Goal: Register for event/course

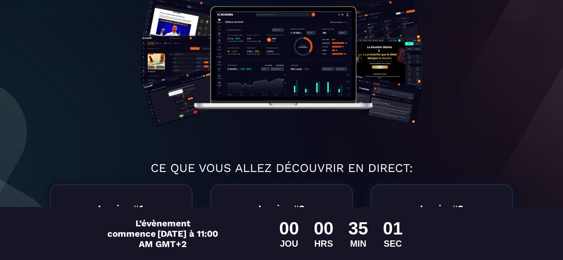
scroll to position [170, 0]
click at [197, 168] on h1 "CE QUE VOUS ALLEZ DÉCOUVRIR EN DIRECT:" at bounding box center [282, 167] width 552 height 21
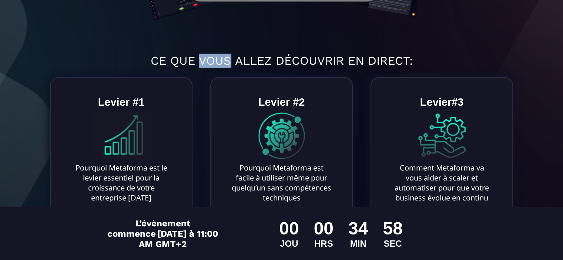
scroll to position [294, 0]
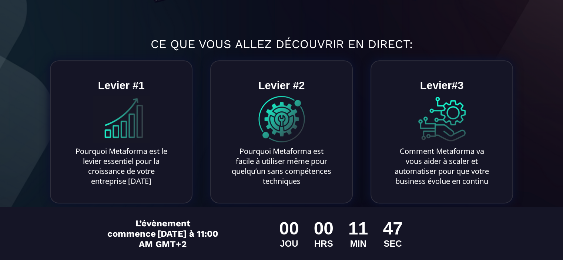
click at [297, 167] on div "Pourquoi Metaforma est facile à utiliser même pour quelqu’un sans compétences t…" at bounding box center [281, 166] width 102 height 40
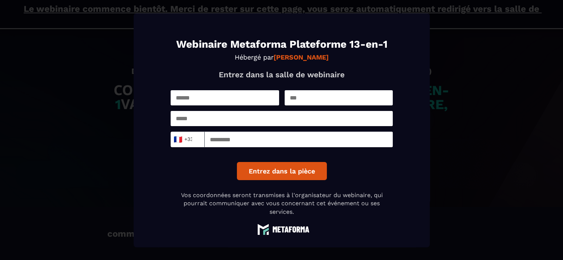
click at [235, 99] on input "Modal window" at bounding box center [225, 97] width 108 height 15
type input "****"
type input "******"
click at [225, 118] on input "Modal window" at bounding box center [282, 118] width 222 height 15
type input "**********"
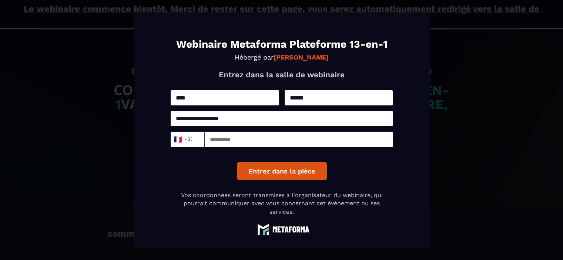
drag, startPoint x: 305, startPoint y: 165, endPoint x: 294, endPoint y: 172, distance: 12.8
click at [294, 172] on button "Entrez dans la pièce" at bounding box center [281, 171] width 90 height 18
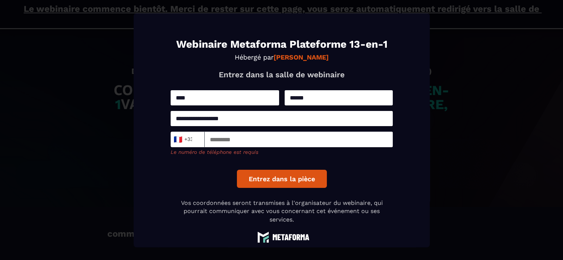
click at [277, 142] on input "Modal window" at bounding box center [299, 139] width 188 height 16
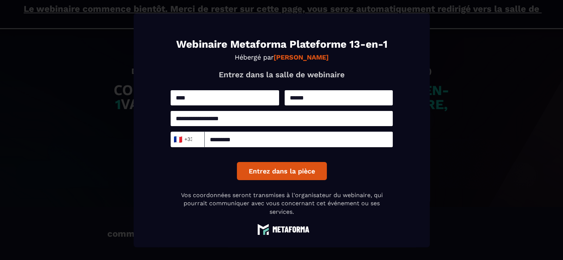
type input "*********"
click at [280, 168] on button "Entrez dans la pièce" at bounding box center [281, 171] width 90 height 18
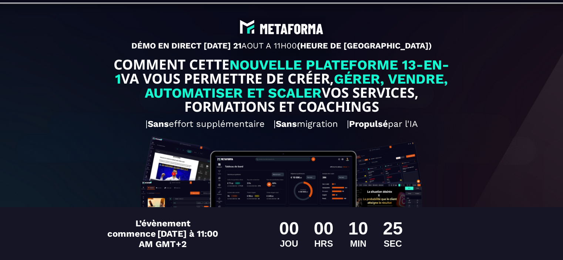
scroll to position [19, 0]
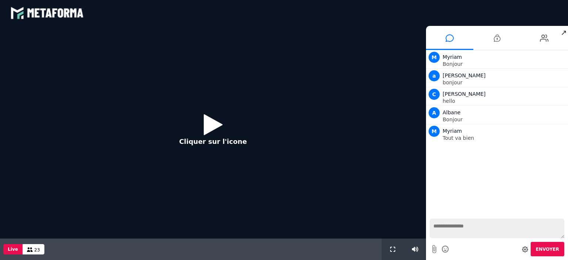
click at [213, 126] on icon at bounding box center [213, 124] width 19 height 24
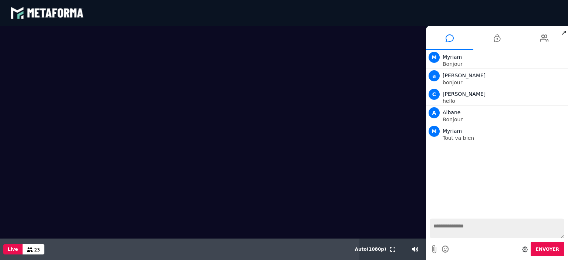
drag, startPoint x: 445, startPoint y: 222, endPoint x: 441, endPoint y: 228, distance: 6.5
click at [441, 228] on textarea at bounding box center [497, 229] width 135 height 20
type textarea "*******"
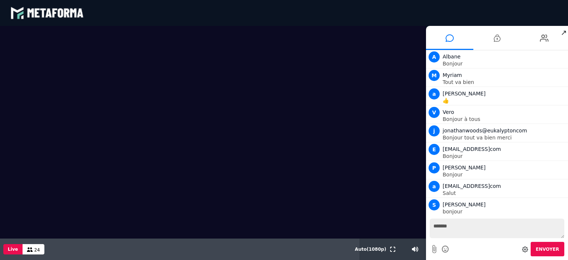
scroll to position [74, 0]
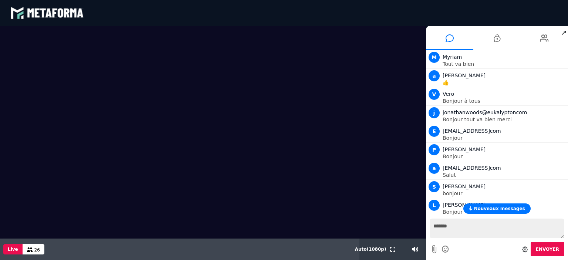
click at [510, 206] on span "Nouveaux messages" at bounding box center [499, 208] width 51 height 5
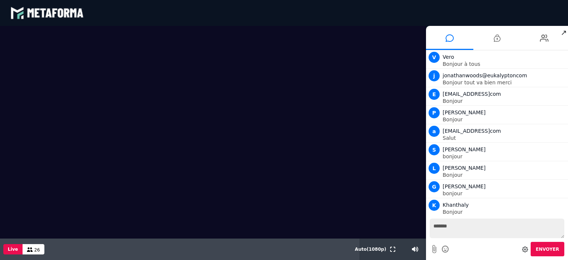
click at [478, 225] on textarea "*******" at bounding box center [497, 229] width 135 height 20
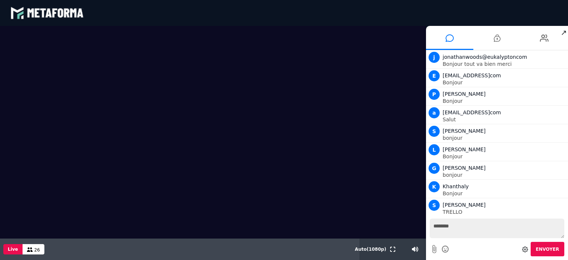
type textarea "*********"
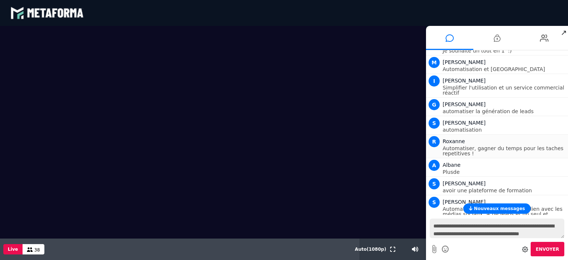
scroll to position [7, 0]
type textarea "**********"
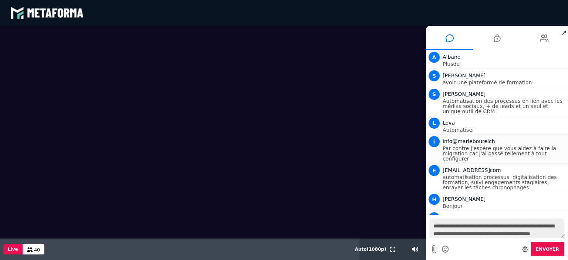
scroll to position [768, 0]
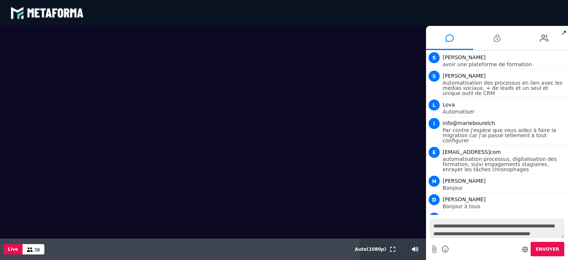
click at [565, 32] on span "↗" at bounding box center [564, 32] width 9 height 13
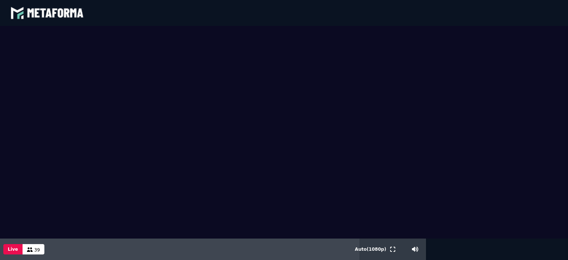
scroll to position [787, 0]
click at [548, 201] on video at bounding box center [284, 132] width 568 height 213
click at [36, 248] on span "39" at bounding box center [37, 249] width 6 height 5
click at [28, 251] on icon at bounding box center [30, 249] width 6 height 4
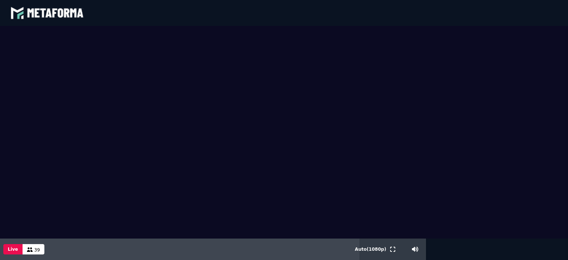
click at [568, 165] on video at bounding box center [284, 132] width 568 height 213
click at [528, 150] on video at bounding box center [284, 132] width 568 height 213
click at [46, 20] on div "blastream met_channel-b75402aa3198a961a33137d6ed46a688" at bounding box center [47, 13] width 74 height 22
click at [540, 136] on video at bounding box center [284, 132] width 568 height 213
click at [391, 251] on icon at bounding box center [392, 249] width 5 height 5
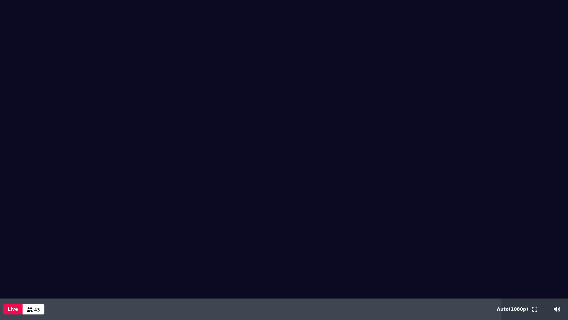
click at [11, 260] on button "Live" at bounding box center [12, 309] width 19 height 10
click at [35, 260] on span "43" at bounding box center [37, 309] width 6 height 5
click at [538, 260] on button at bounding box center [535, 308] width 8 height 21
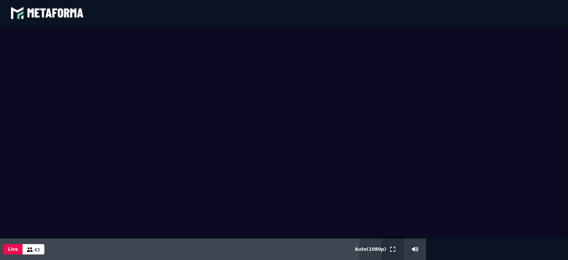
drag, startPoint x: 387, startPoint y: 253, endPoint x: 387, endPoint y: 298, distance: 44.8
click at [387, 253] on div at bounding box center [393, 249] width 22 height 21
click at [16, 247] on button "Live" at bounding box center [12, 249] width 19 height 10
click at [23, 248] on div "43" at bounding box center [34, 249] width 22 height 10
click at [14, 248] on button "Live" at bounding box center [12, 249] width 19 height 10
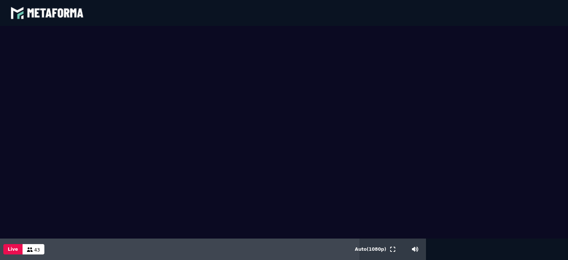
click at [14, 248] on button "Live" at bounding box center [12, 249] width 19 height 10
click at [27, 249] on icon at bounding box center [30, 249] width 6 height 4
click at [559, 48] on video at bounding box center [284, 132] width 568 height 213
click at [568, 92] on video at bounding box center [284, 132] width 568 height 213
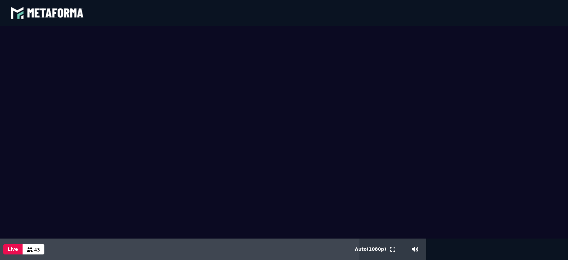
click at [558, 95] on video at bounding box center [284, 132] width 568 height 213
click at [27, 19] on div "blastream met_channel-b75402aa3198a961a33137d6ed46a688" at bounding box center [47, 13] width 74 height 22
click at [0, 37] on video at bounding box center [284, 132] width 568 height 213
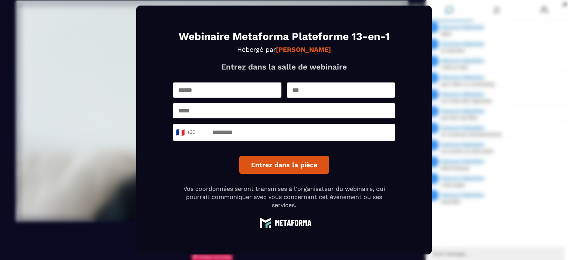
click at [245, 96] on input "text" at bounding box center [227, 89] width 108 height 15
type input "****"
type input "******"
click at [237, 111] on input "email" at bounding box center [284, 110] width 222 height 15
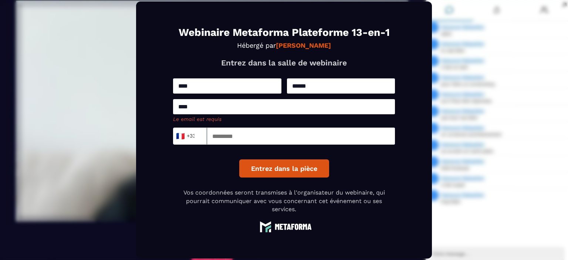
type input "**********"
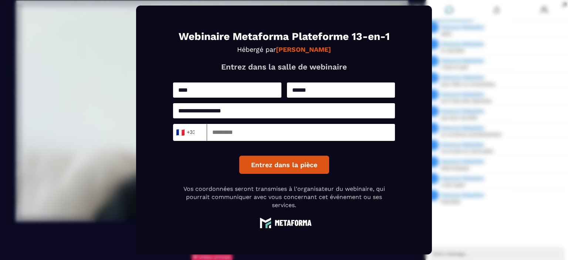
click at [235, 136] on input at bounding box center [301, 132] width 188 height 17
type input "*********"
click at [269, 168] on button "Entrez dans la pièce" at bounding box center [284, 165] width 90 height 18
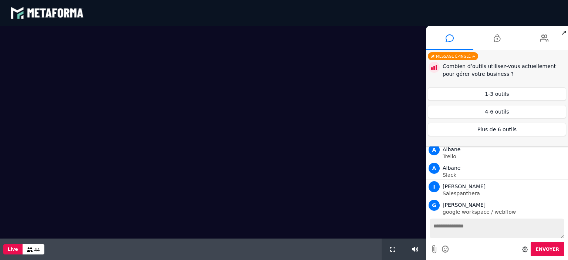
scroll to position [605, 0]
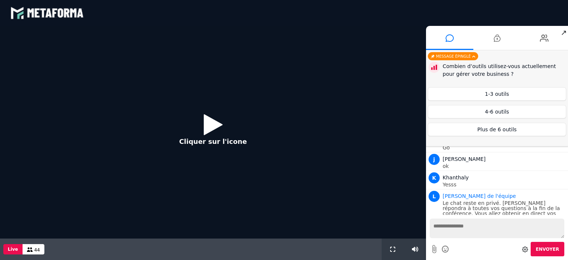
click at [212, 136] on icon at bounding box center [213, 124] width 19 height 24
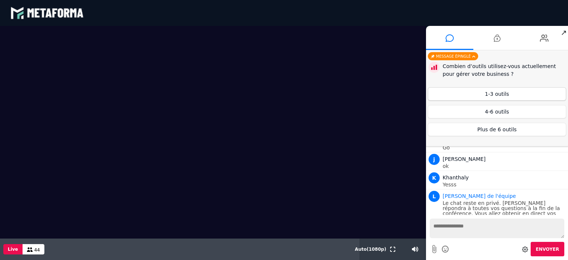
click at [485, 92] on button "1-3 outils" at bounding box center [497, 93] width 138 height 13
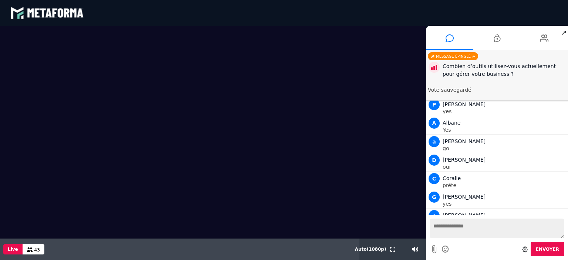
scroll to position [512, 0]
click at [497, 42] on icon at bounding box center [497, 38] width 7 height 18
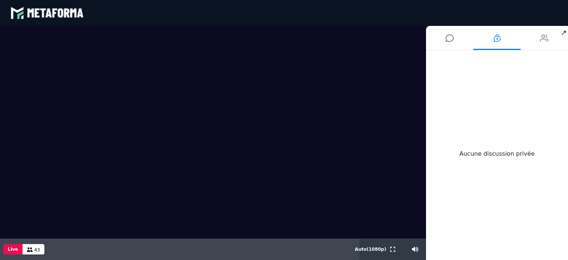
click at [534, 42] on li at bounding box center [544, 38] width 47 height 24
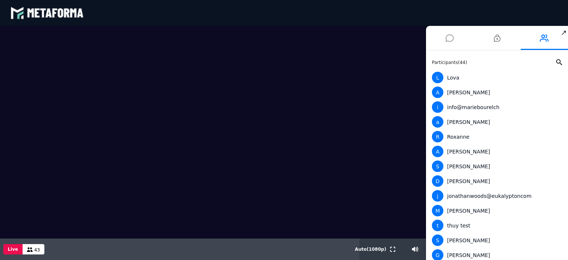
click at [454, 38] on li at bounding box center [449, 38] width 47 height 24
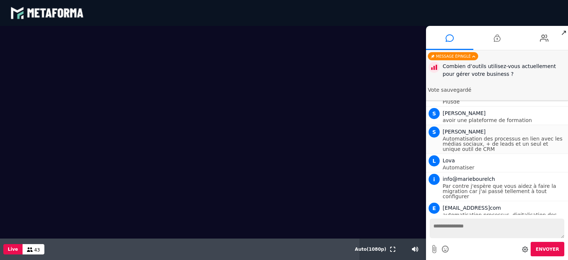
scroll to position [321, 0]
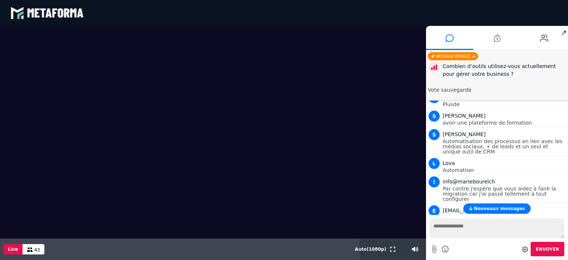
click at [492, 212] on button "Nouveaux messages" at bounding box center [497, 208] width 67 height 10
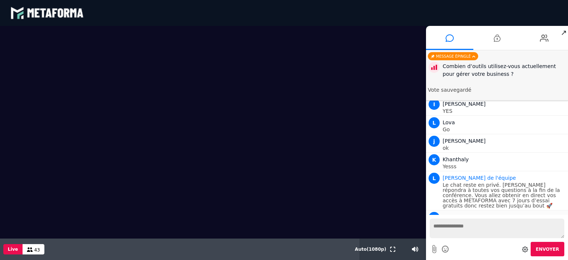
scroll to position [642, 0]
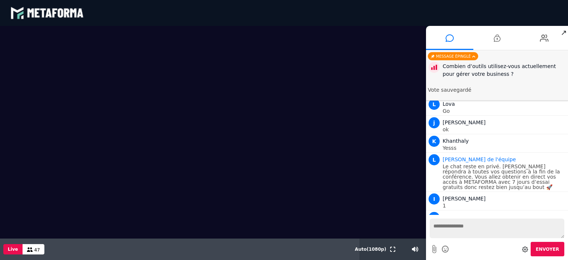
click at [456, 225] on textarea at bounding box center [497, 229] width 135 height 20
type textarea "*"
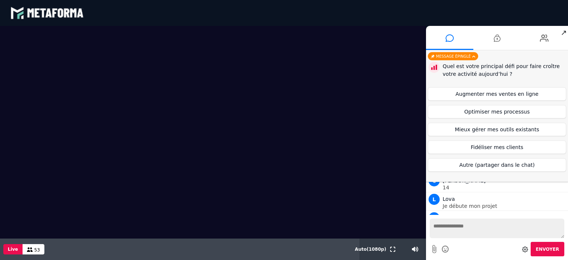
scroll to position [716, 0]
drag, startPoint x: 481, startPoint y: 112, endPoint x: 493, endPoint y: 112, distance: 12.2
click at [493, 112] on button "Optimiser mes processus" at bounding box center [497, 111] width 138 height 13
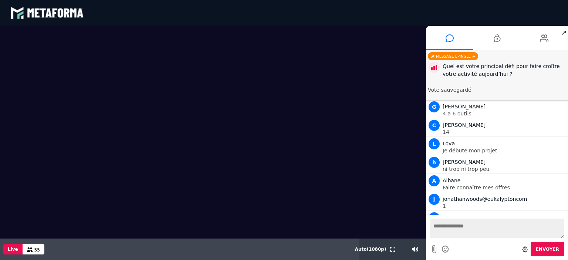
scroll to position [789, 0]
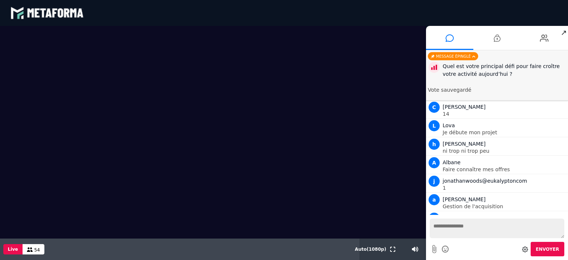
click at [471, 229] on textarea at bounding box center [497, 229] width 135 height 20
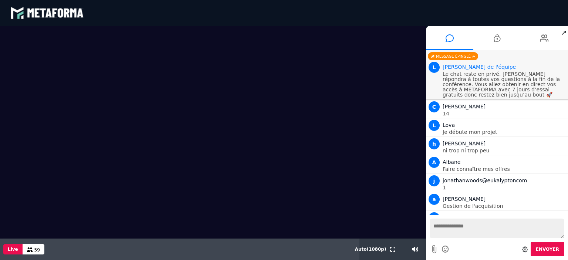
scroll to position [789, 0]
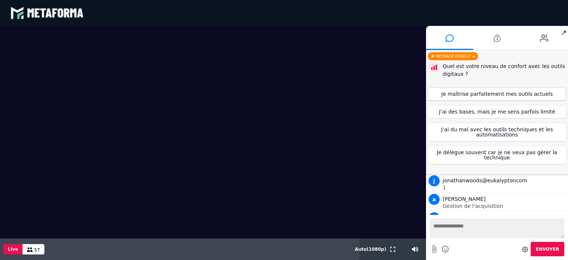
click at [476, 97] on button "Je maîtrise parfaitement mes outils actuels" at bounding box center [497, 93] width 138 height 13
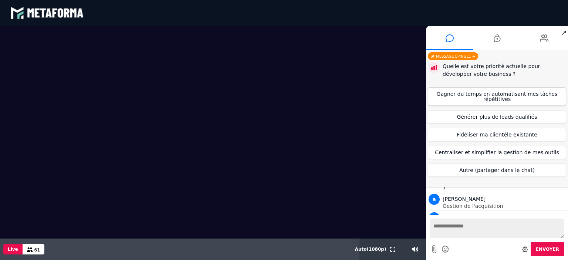
click at [516, 99] on button "Gagner du temps en automatisant mes tâches répétitives" at bounding box center [497, 96] width 138 height 18
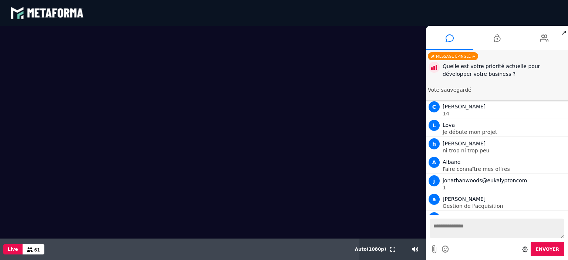
click at [451, 232] on textarea at bounding box center [497, 229] width 135 height 20
type textarea "**********"
click at [467, 224] on textarea at bounding box center [497, 229] width 135 height 20
click at [513, 211] on span "Nouveaux messages" at bounding box center [499, 208] width 51 height 5
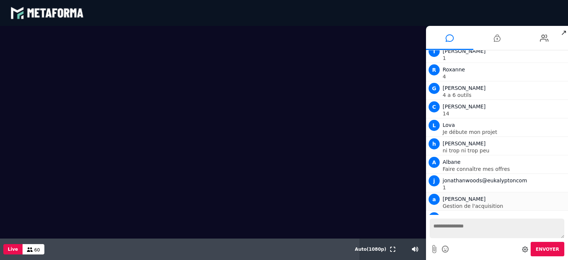
scroll to position [750, 0]
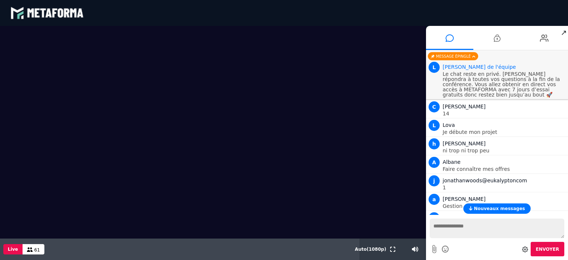
click at [515, 208] on span "Nouveaux messages" at bounding box center [499, 208] width 51 height 5
click at [479, 231] on textarea at bounding box center [497, 229] width 135 height 20
type textarea "*"
click at [542, 246] on button "Envoyer" at bounding box center [548, 249] width 34 height 14
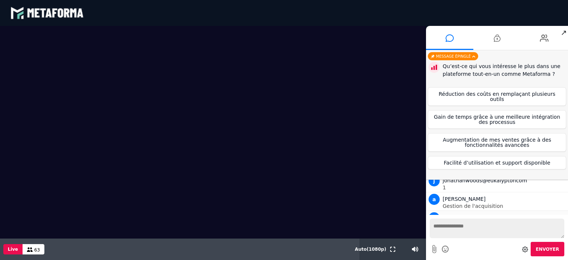
scroll to position [789, 0]
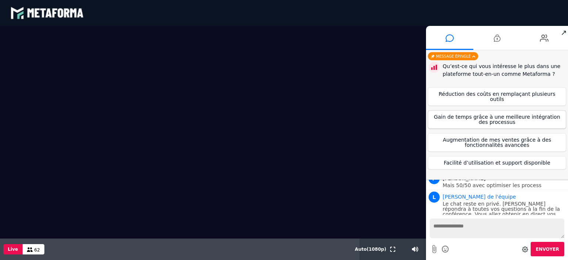
click at [545, 111] on button "Gain de temps grâce à une meilleure intégration des processus" at bounding box center [497, 119] width 138 height 18
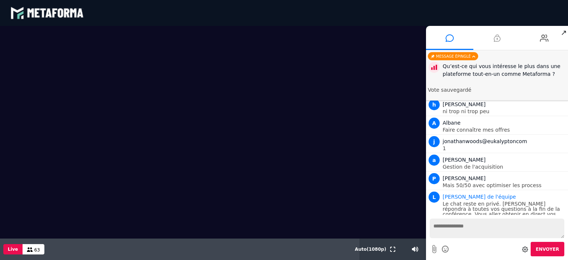
click at [497, 43] on icon at bounding box center [497, 38] width 7 height 18
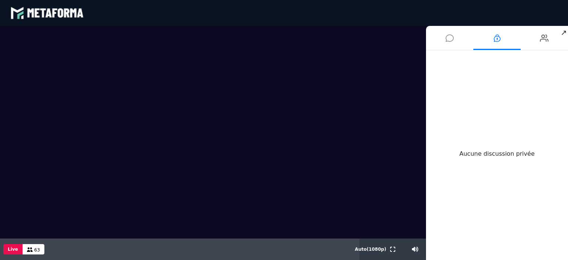
click at [460, 40] on li at bounding box center [449, 38] width 47 height 24
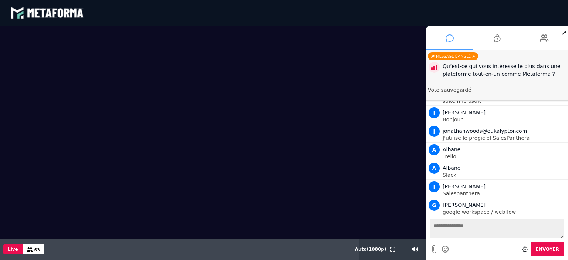
scroll to position [750, 0]
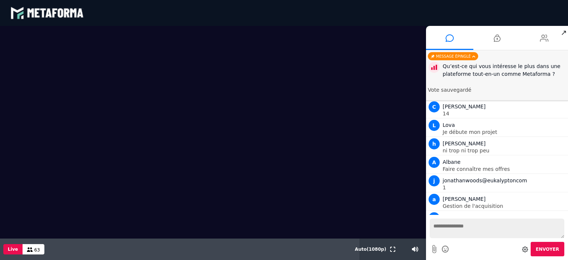
click at [547, 41] on icon at bounding box center [544, 38] width 9 height 18
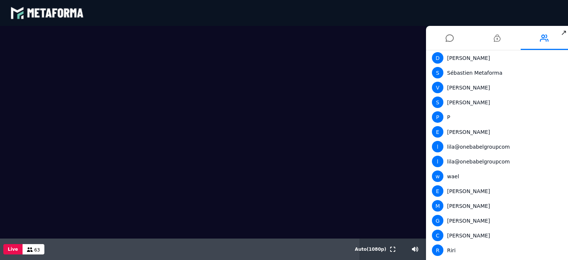
scroll to position [781, 0]
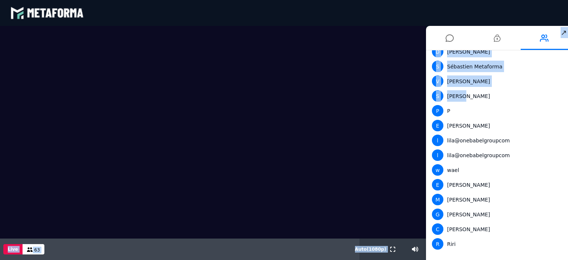
drag, startPoint x: 474, startPoint y: 102, endPoint x: 536, endPoint y: 69, distance: 70.7
click at [536, 69] on div "Participants ( 65 ) [PERSON_NAME] A [PERSON_NAME] i info@mariebourelch a [PERSO…" at bounding box center [497, 155] width 142 height 210
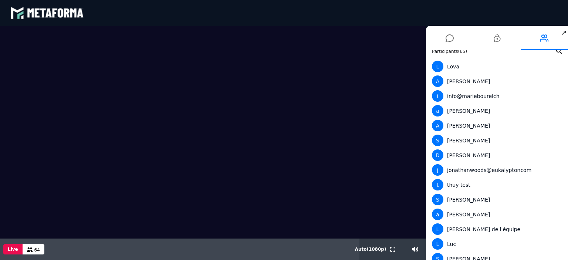
scroll to position [0, 0]
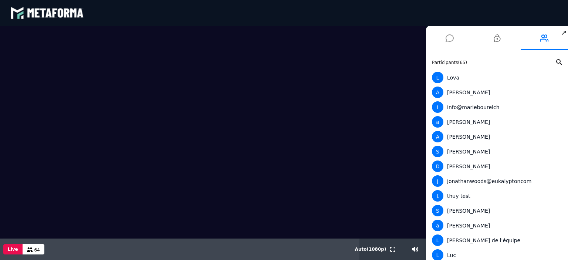
drag, startPoint x: 445, startPoint y: 32, endPoint x: 451, endPoint y: 37, distance: 7.8
click at [451, 37] on icon at bounding box center [450, 38] width 8 height 18
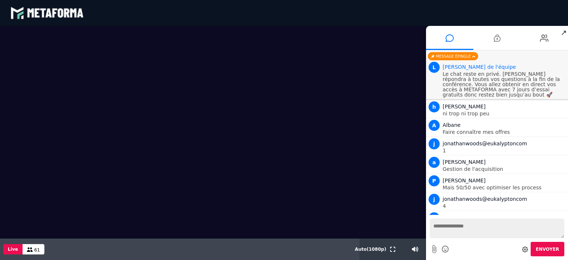
scroll to position [805, 0]
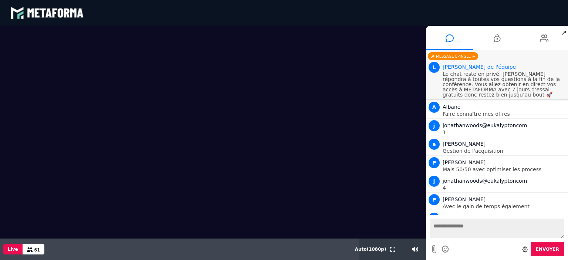
click at [446, 226] on textarea at bounding box center [497, 229] width 135 height 20
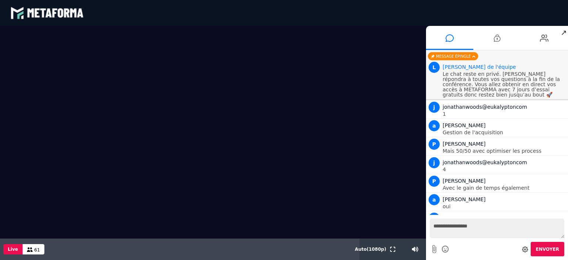
scroll to position [842, 0]
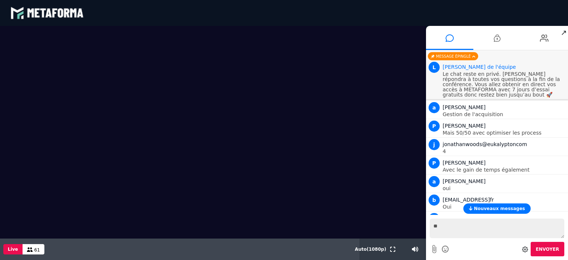
type textarea "*"
click at [478, 212] on button "Nouveaux messages" at bounding box center [497, 208] width 67 height 10
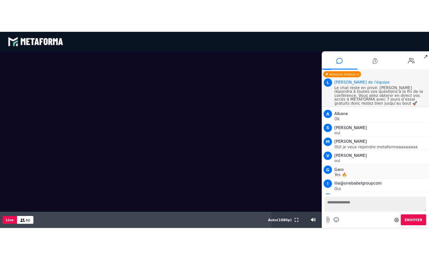
scroll to position [1156, 0]
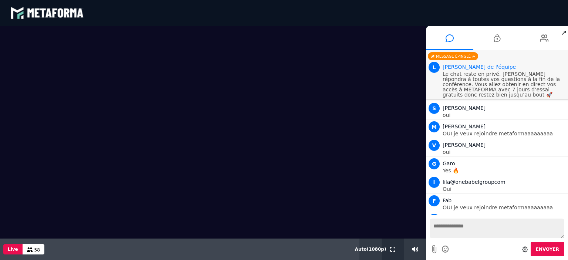
click at [390, 252] on button at bounding box center [393, 249] width 8 height 21
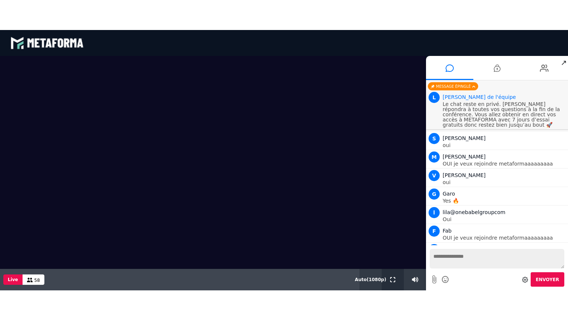
drag, startPoint x: 390, startPoint y: 281, endPoint x: 390, endPoint y: 326, distance: 44.8
click at [390, 260] on button at bounding box center [393, 278] width 8 height 21
drag, startPoint x: 389, startPoint y: 281, endPoint x: 390, endPoint y: 326, distance: 44.8
click at [390, 260] on button at bounding box center [393, 278] width 8 height 21
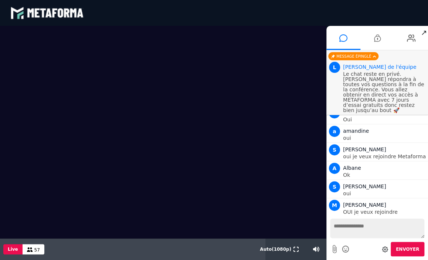
scroll to position [1181, 0]
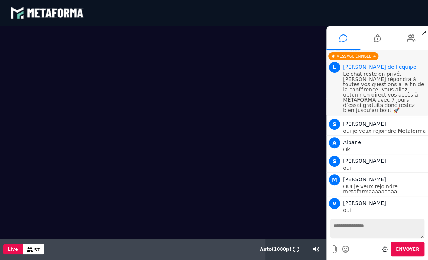
click at [389, 229] on textarea at bounding box center [377, 229] width 94 height 20
type textarea "***"
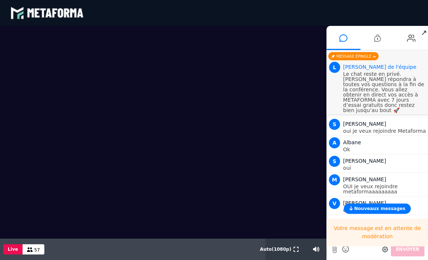
click at [381, 210] on span "Nouveaux messages" at bounding box center [379, 208] width 51 height 5
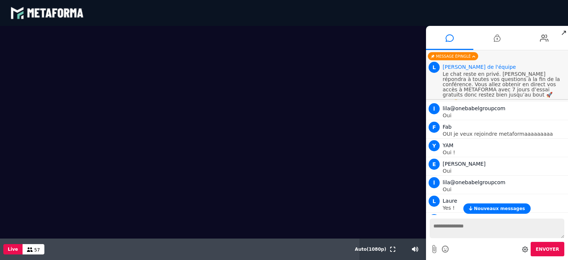
scroll to position [1234, 0]
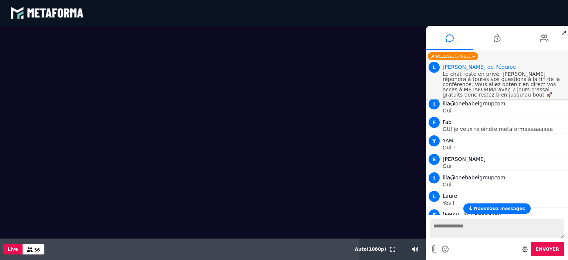
click at [494, 204] on button "Nouveaux messages" at bounding box center [497, 208] width 67 height 10
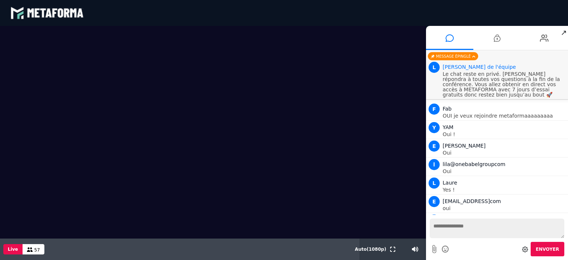
scroll to position [1266, 0]
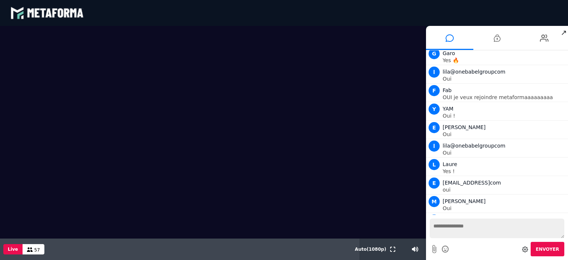
click at [444, 223] on textarea at bounding box center [497, 229] width 135 height 20
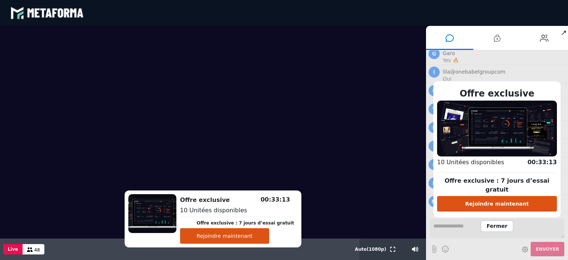
click at [492, 221] on span "Fermer" at bounding box center [497, 225] width 33 height 11
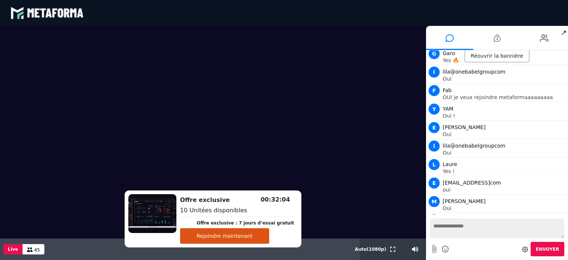
drag, startPoint x: 471, startPoint y: 227, endPoint x: 476, endPoint y: 226, distance: 5.7
click at [476, 226] on textarea at bounding box center [497, 229] width 135 height 20
click at [475, 228] on textarea at bounding box center [497, 229] width 135 height 20
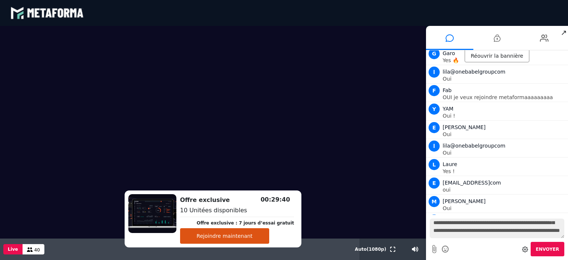
scroll to position [38, 0]
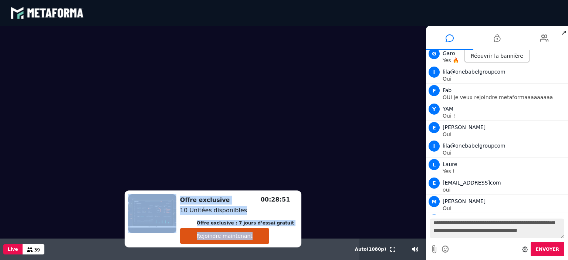
drag, startPoint x: 282, startPoint y: 209, endPoint x: 324, endPoint y: 211, distance: 42.2
click at [324, 211] on div "Offre exclusive Offre exclusive : 7 jours d’essai gratuit Rejoindre maintenant …" at bounding box center [213, 143] width 426 height 234
click at [324, 211] on video at bounding box center [213, 132] width 426 height 213
click at [323, 210] on video at bounding box center [213, 132] width 426 height 213
click at [256, 216] on div "Offre exclusive Offre exclusive : 7 jours d’essai gratuit" at bounding box center [237, 219] width 114 height 17
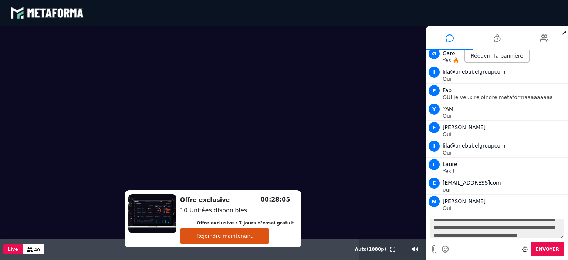
scroll to position [32, 0]
click at [461, 228] on textarea "**********" at bounding box center [497, 229] width 135 height 20
type textarea "**********"
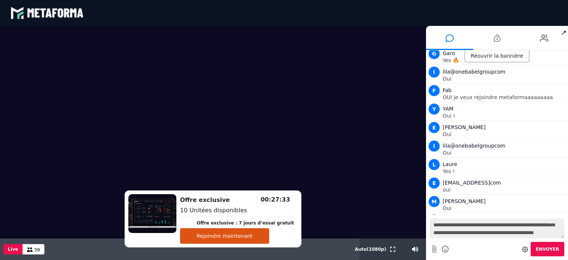
click at [464, 235] on textarea "**********" at bounding box center [497, 229] width 135 height 20
type textarea "*"
paste textarea "**********"
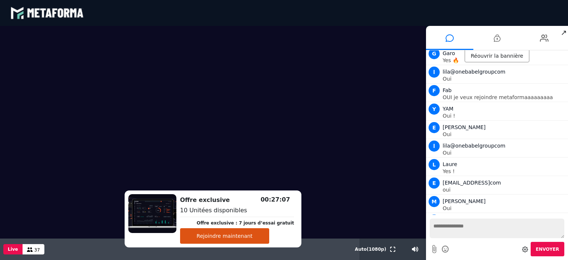
type textarea "**********"
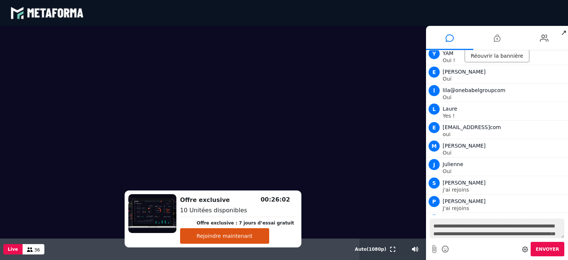
drag, startPoint x: 462, startPoint y: 236, endPoint x: 433, endPoint y: 220, distance: 33.3
click at [433, 220] on textarea "**********" at bounding box center [497, 229] width 135 height 20
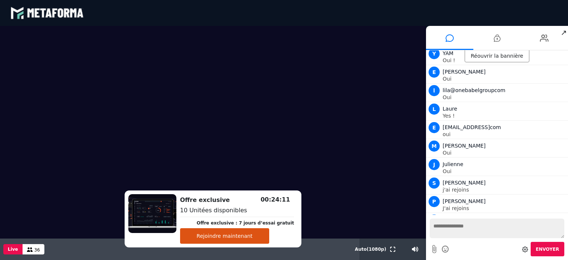
click at [449, 226] on textarea at bounding box center [497, 229] width 135 height 20
paste textarea "**********"
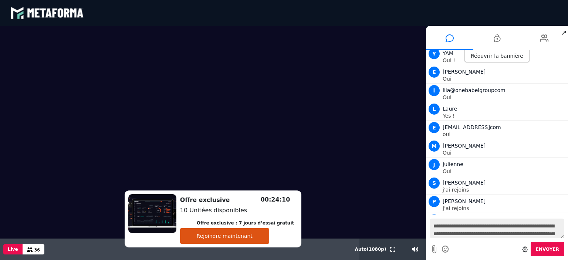
scroll to position [46, 0]
type textarea "**********"
drag, startPoint x: 462, startPoint y: 237, endPoint x: 429, endPoint y: 219, distance: 37.1
click at [429, 219] on div "**********" at bounding box center [497, 237] width 142 height 45
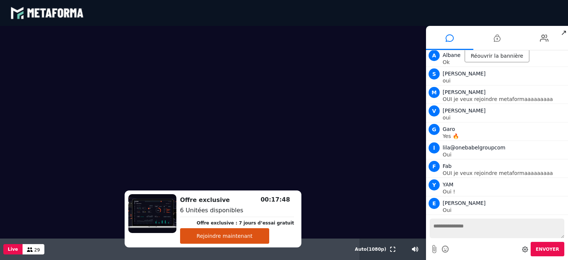
scroll to position [1279, 0]
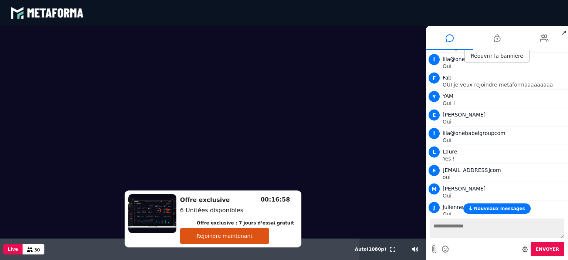
click at [456, 230] on textarea at bounding box center [497, 229] width 135 height 20
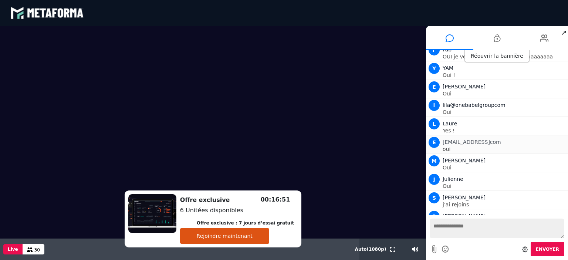
scroll to position [1321, 0]
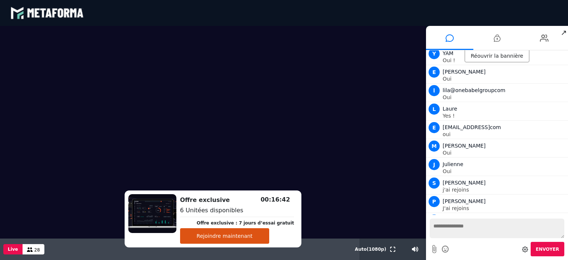
click at [447, 229] on textarea at bounding box center [497, 229] width 135 height 20
click at [508, 226] on textarea "**********" at bounding box center [497, 229] width 135 height 20
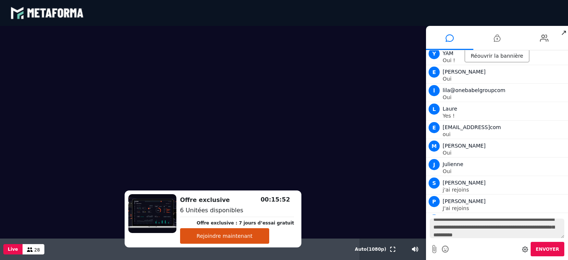
type textarea "**********"
click at [545, 246] on button "Envoyer" at bounding box center [548, 249] width 34 height 14
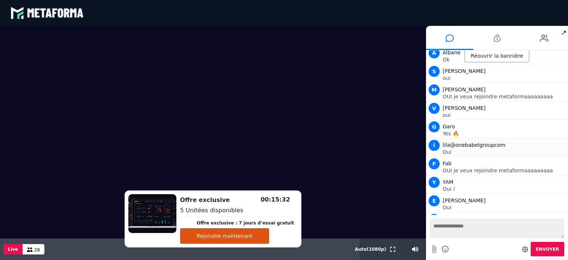
scroll to position [1321, 0]
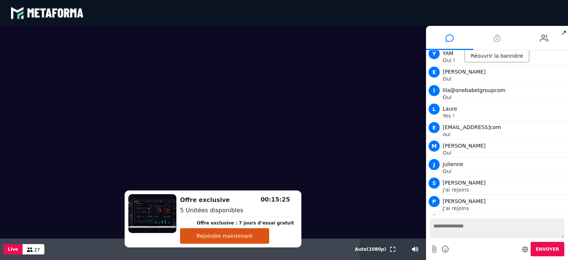
click at [499, 38] on icon at bounding box center [497, 38] width 7 height 18
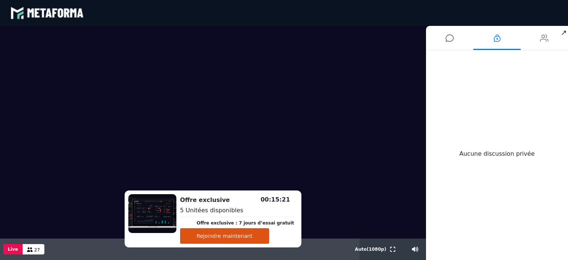
click at [543, 40] on icon at bounding box center [544, 38] width 9 height 18
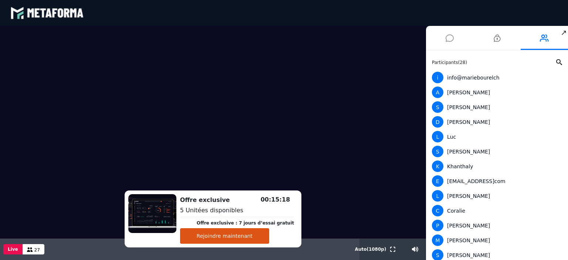
click at [451, 40] on icon at bounding box center [450, 38] width 8 height 18
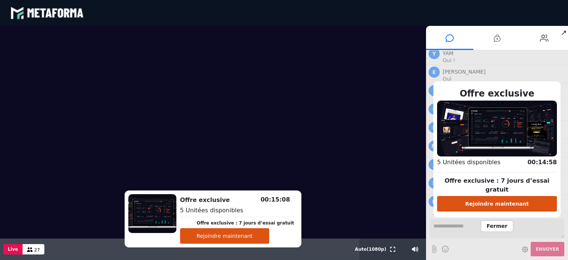
click at [496, 222] on span "Fermer" at bounding box center [497, 225] width 33 height 11
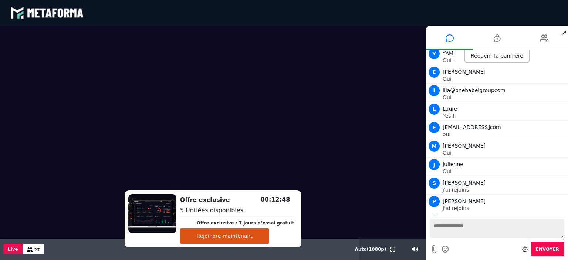
click at [440, 226] on textarea at bounding box center [497, 229] width 135 height 20
drag, startPoint x: 450, startPoint y: 230, endPoint x: 443, endPoint y: 229, distance: 7.1
click at [443, 229] on textarea at bounding box center [497, 229] width 135 height 20
paste textarea "**********"
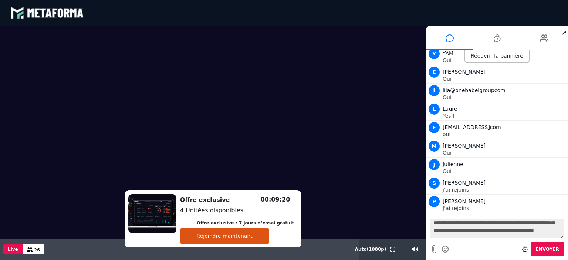
drag, startPoint x: 460, startPoint y: 232, endPoint x: 475, endPoint y: 235, distance: 14.8
click at [475, 235] on textarea "**********" at bounding box center [497, 229] width 135 height 20
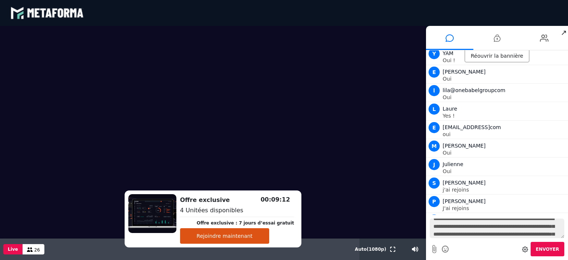
scroll to position [0, 0]
click at [551, 226] on textarea "**********" at bounding box center [497, 229] width 135 height 20
type textarea "**********"
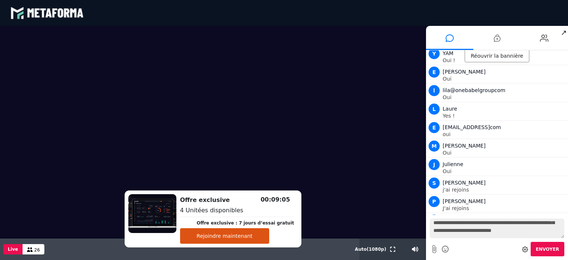
scroll to position [27, 0]
click at [538, 230] on textarea "**********" at bounding box center [497, 229] width 135 height 20
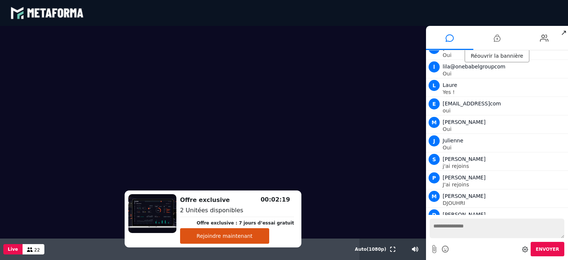
scroll to position [1363, 0]
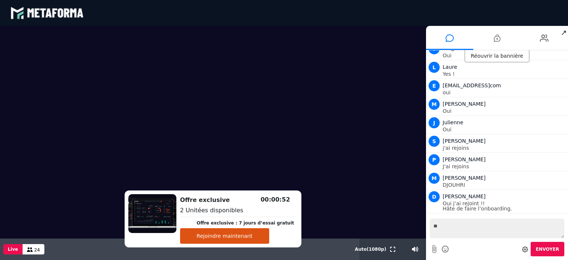
type textarea "***"
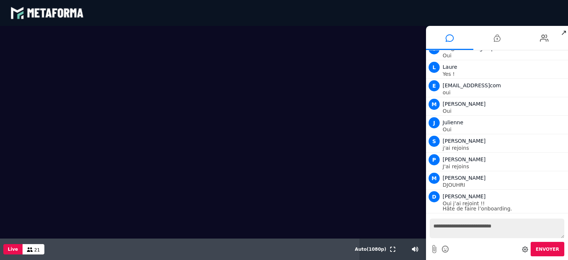
type textarea "**********"
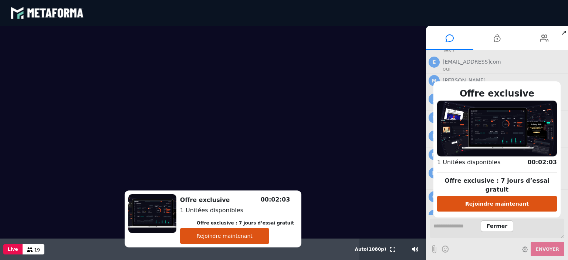
scroll to position [1405, 0]
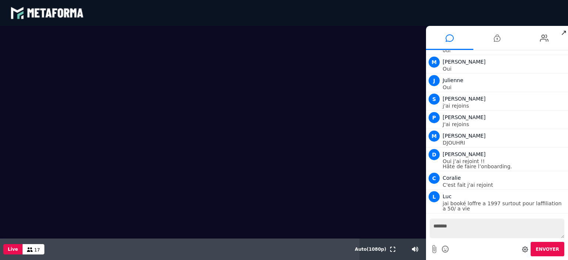
type textarea "********"
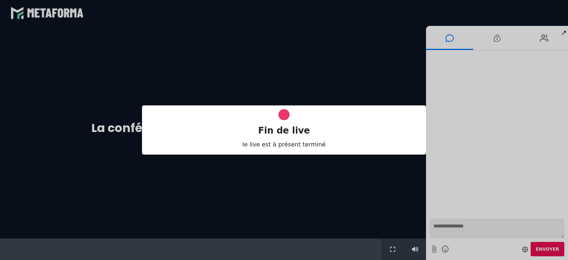
scroll to position [0, 0]
